Goal: Find contact information: Find contact information

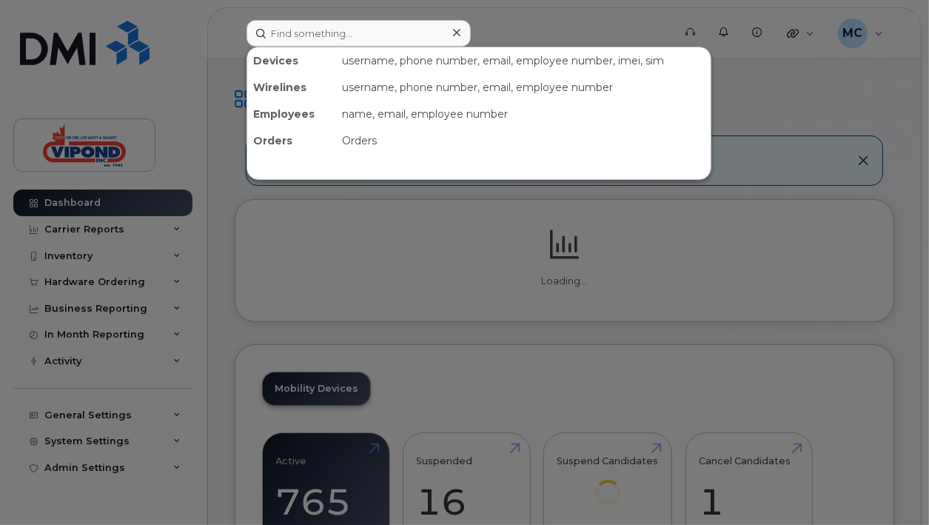
click at [366, 29] on input at bounding box center [359, 33] width 224 height 27
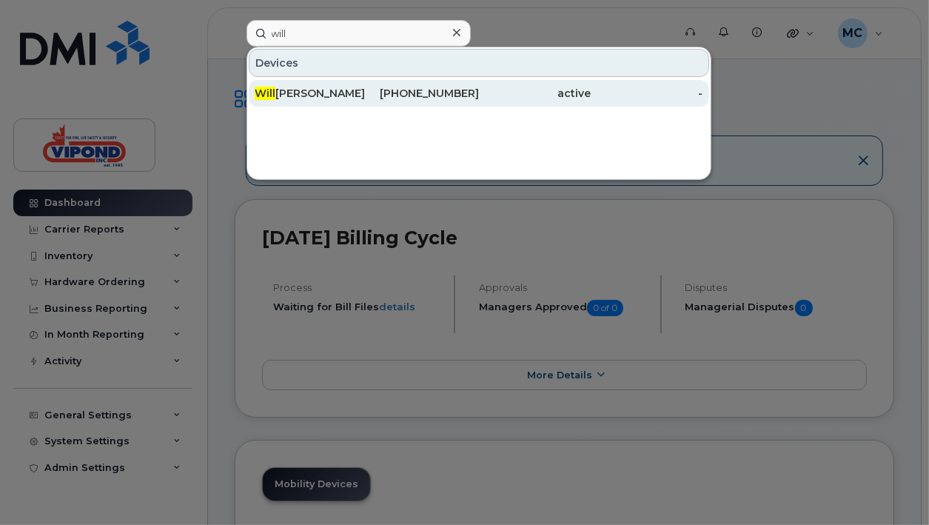
type input "will"
click at [479, 101] on div "416-677-5490" at bounding box center [535, 93] width 112 height 27
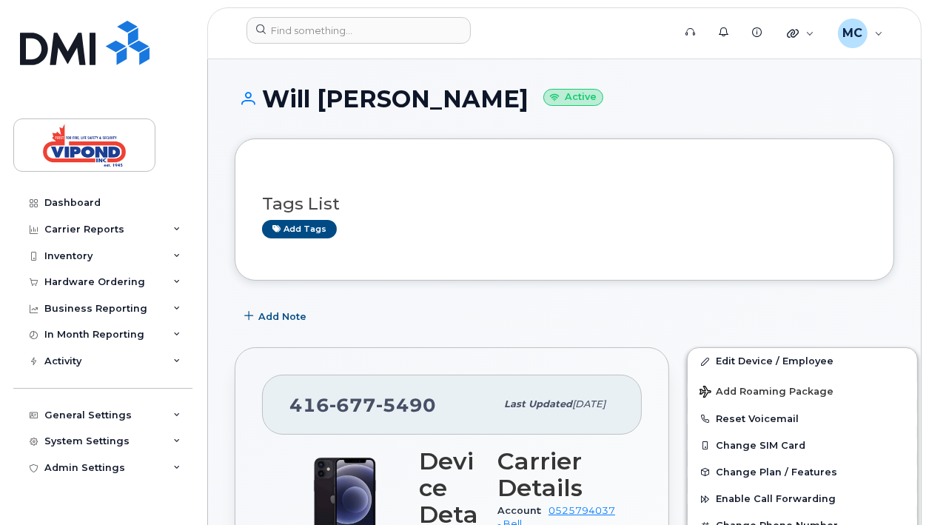
click at [589, 90] on h1 "Will [PERSON_NAME] Active" at bounding box center [565, 99] width 660 height 26
